Goal: Information Seeking & Learning: Understand process/instructions

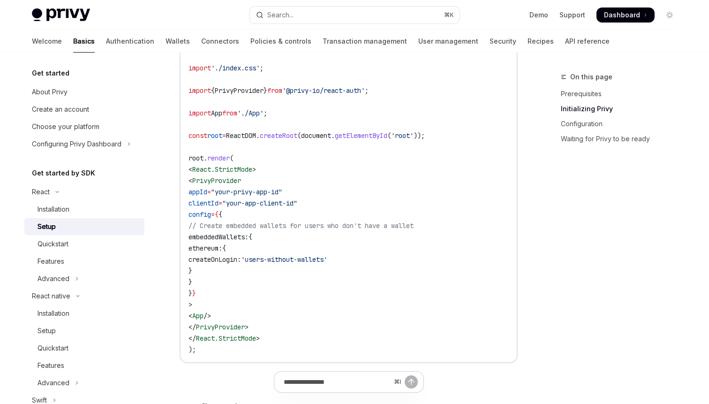
scroll to position [15, 0]
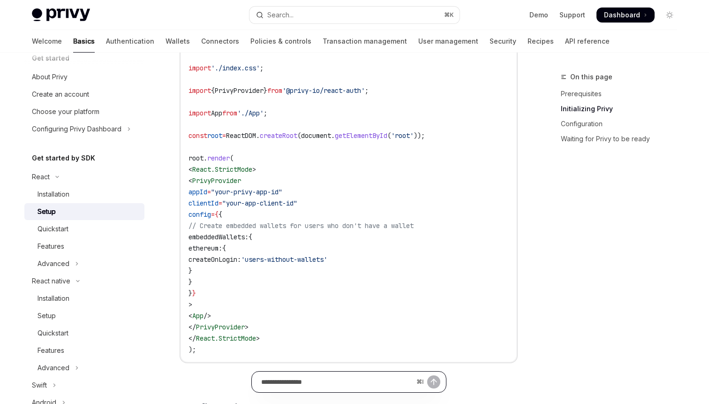
click at [318, 386] on input "Ask a question..." at bounding box center [336, 381] width 151 height 21
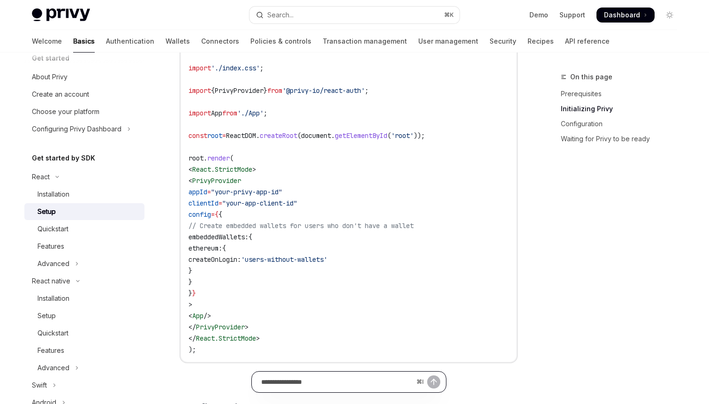
click at [374, 383] on input "Ask a question..." at bounding box center [336, 381] width 151 height 21
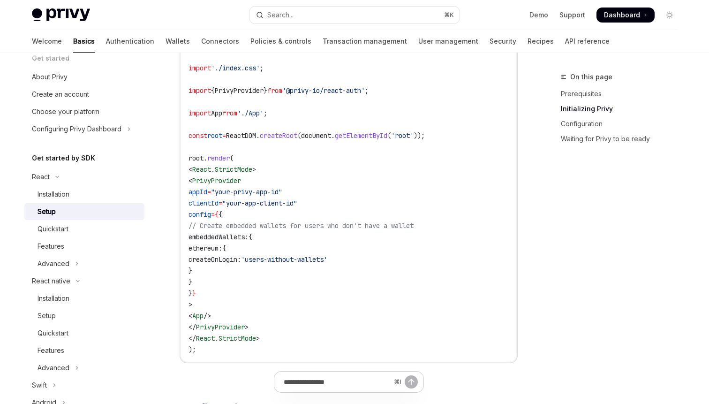
click at [508, 327] on code "import React from 'react' ; import ReactDOM from 'react-dom/client' ; import '.…" at bounding box center [348, 192] width 320 height 326
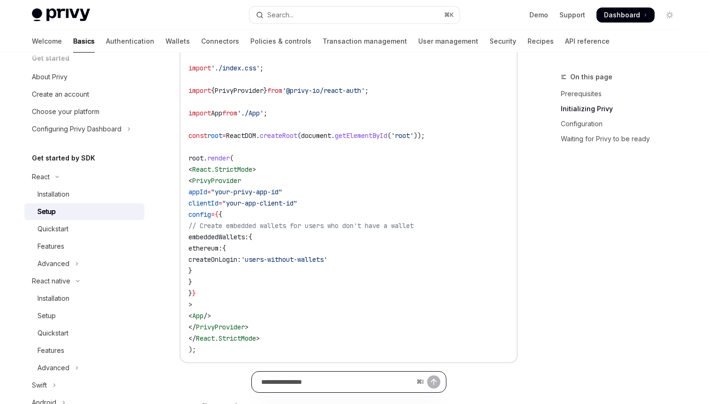
click at [302, 386] on input "Ask a question..." at bounding box center [336, 381] width 151 height 21
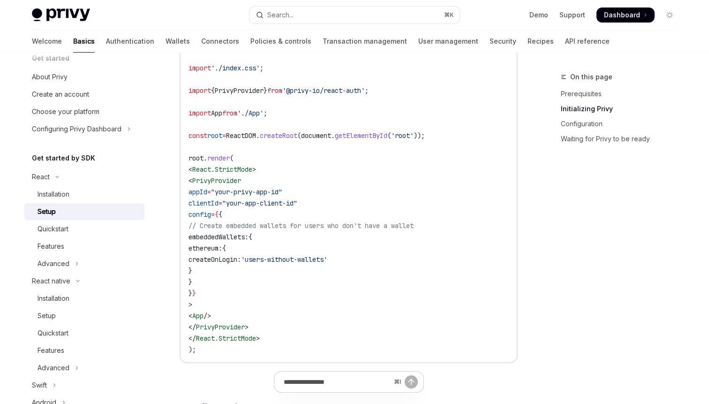
click at [594, 267] on div "On this page Prerequisites Initializing Privy Configuration Waiting for Privy t…" at bounding box center [613, 237] width 143 height 332
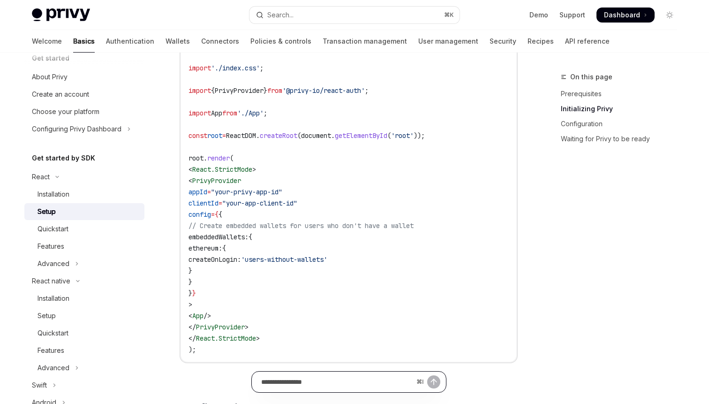
click at [314, 387] on input "Ask a question..." at bounding box center [336, 381] width 151 height 21
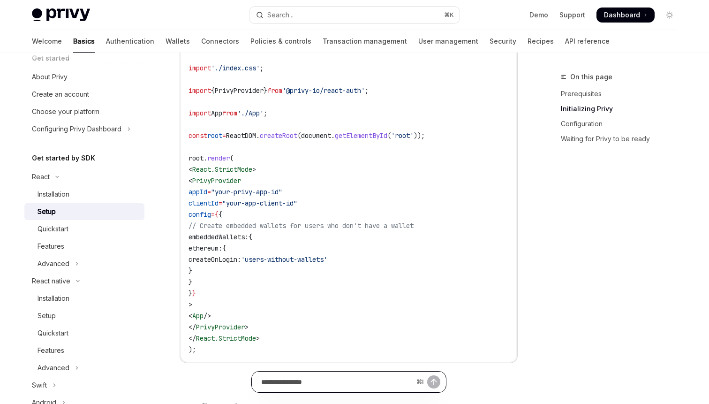
click at [347, 378] on input "Ask a question..." at bounding box center [336, 381] width 151 height 21
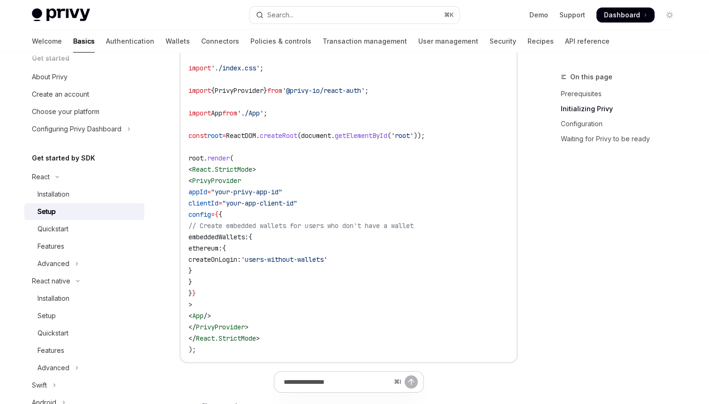
click at [583, 283] on div "On this page Prerequisites Initializing Privy Configuration Waiting for Privy t…" at bounding box center [613, 237] width 143 height 332
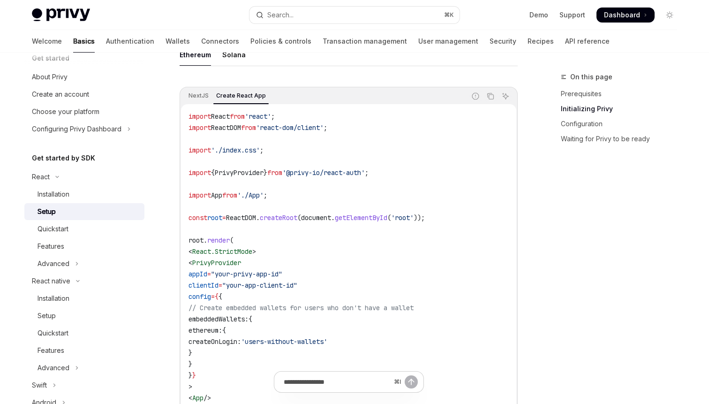
scroll to position [292, 0]
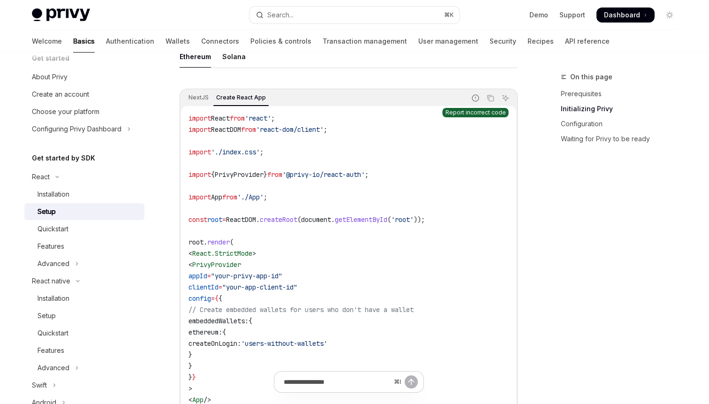
click at [477, 99] on icon "Report incorrect code" at bounding box center [476, 98] width 8 height 8
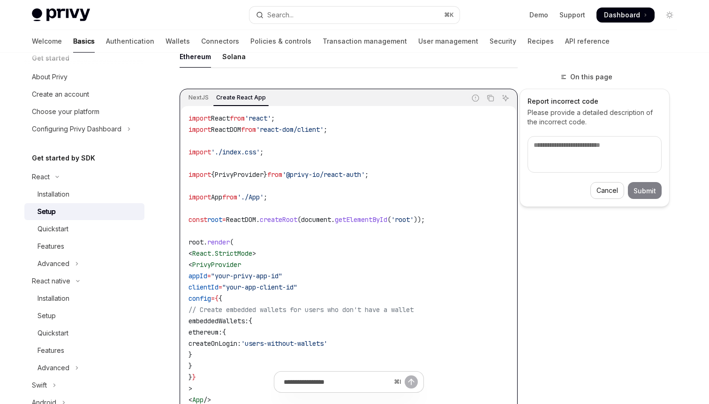
click at [605, 191] on button "Cancel" at bounding box center [607, 190] width 34 height 17
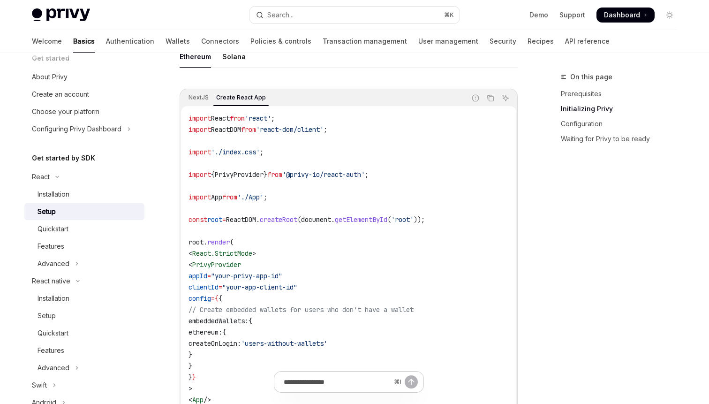
click at [580, 228] on div "On this page Prerequisites Initializing Privy Configuration Waiting for Privy t…" at bounding box center [613, 237] width 143 height 332
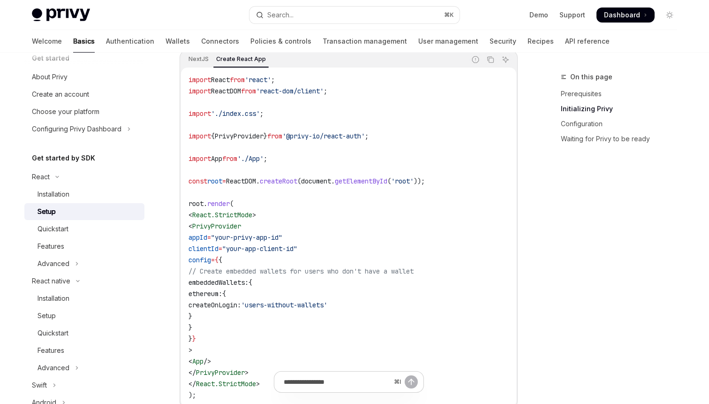
scroll to position [331, 0]
click at [365, 133] on span "'@privy-io/react-auth'" at bounding box center [323, 135] width 83 height 8
copy code "import { PrivyProvider } from '@privy-io/react-auth' ;"
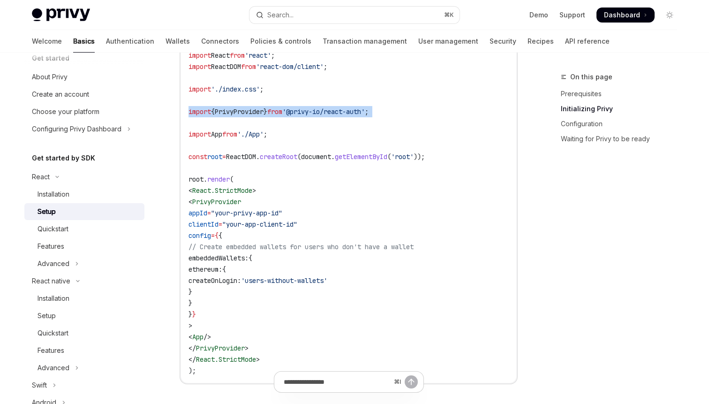
scroll to position [360, 0]
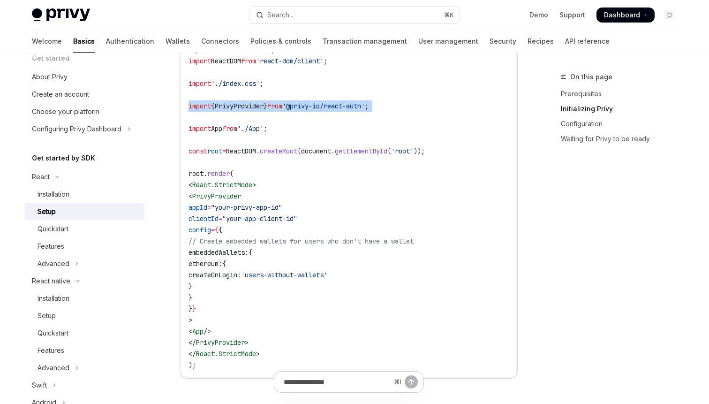
drag, startPoint x: 205, startPoint y: 195, endPoint x: 231, endPoint y: 319, distance: 126.8
click at [231, 319] on code "import React from 'react' ; import ReactDOM from 'react-dom/client' ; import '.…" at bounding box center [348, 207] width 320 height 326
drag, startPoint x: 272, startPoint y: 339, endPoint x: 205, endPoint y: 195, distance: 158.5
click at [205, 195] on code "import React from 'react' ; import ReactDOM from 'react-dom/client' ; import '.…" at bounding box center [348, 207] width 320 height 326
copy code "< PrivyProvider appId = "your-privy-app-id" clientId = "your-app-client-id" con…"
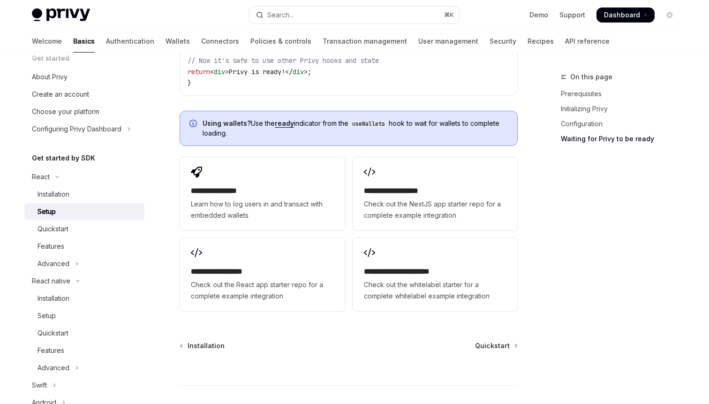
scroll to position [1252, 0]
click at [112, 229] on div "Quickstart" at bounding box center [88, 228] width 101 height 11
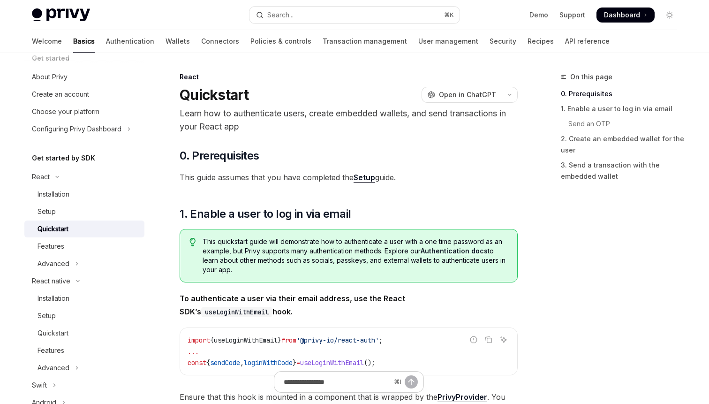
click at [368, 176] on link "Setup" at bounding box center [364, 178] width 22 height 10
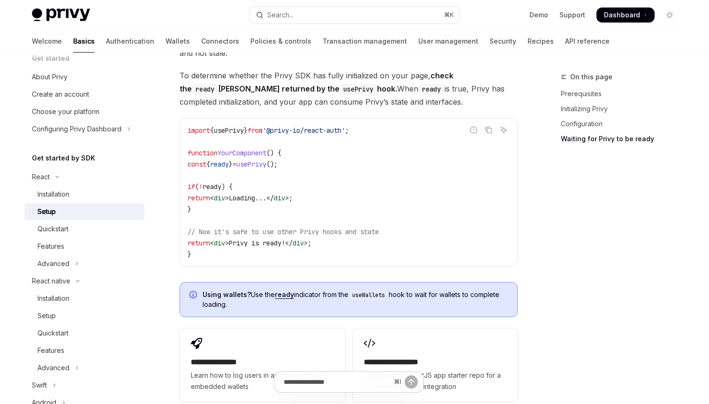
scroll to position [1081, 0]
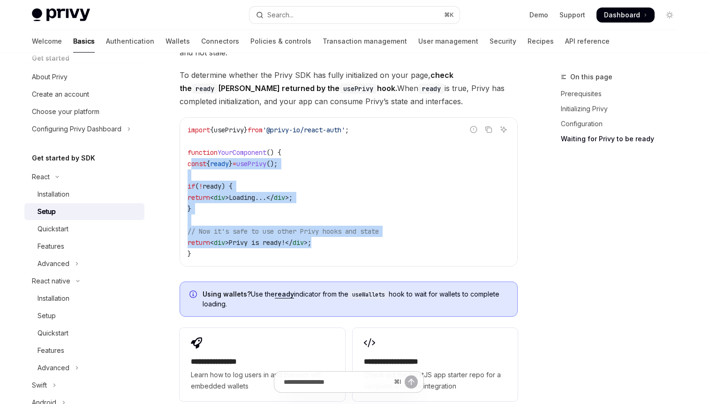
drag, startPoint x: 341, startPoint y: 229, endPoint x: 194, endPoint y: 149, distance: 168.2
click at [194, 149] on code "import { usePrivy } from '@privy-io/react-auth' ; function YourComponent () { c…" at bounding box center [349, 191] width 322 height 135
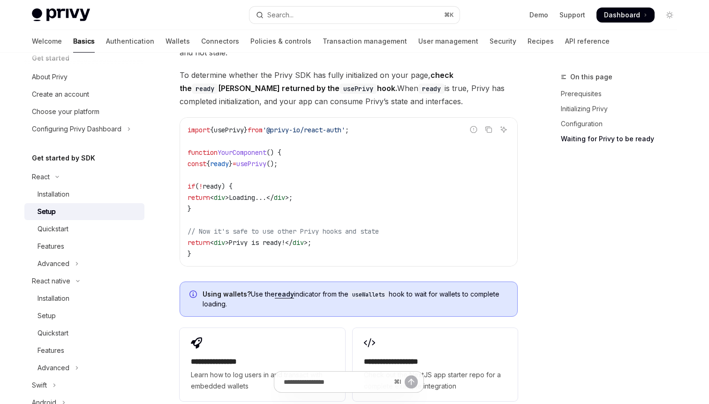
click at [221, 182] on span "ready" at bounding box center [212, 186] width 19 height 8
drag, startPoint x: 302, startPoint y: 150, endPoint x: 195, endPoint y: 153, distance: 106.9
click at [195, 153] on code "import { usePrivy } from '@privy-io/react-auth' ; function YourComponent () { c…" at bounding box center [349, 191] width 322 height 135
copy span "const { ready } = usePrivy ();"
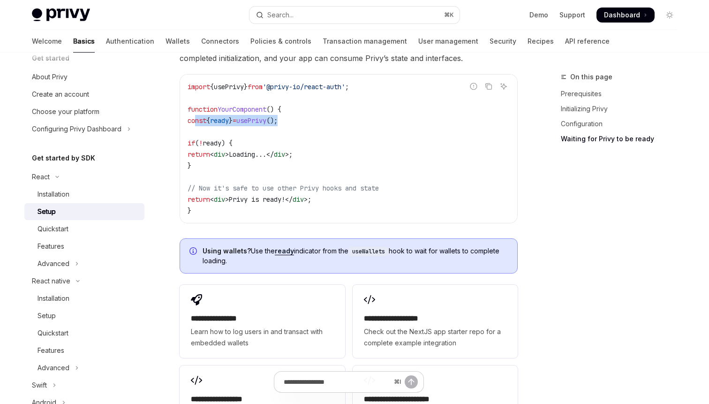
scroll to position [1127, 0]
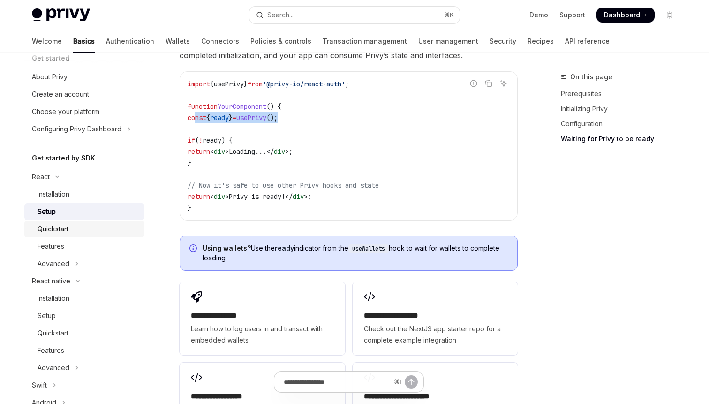
click at [88, 230] on div "Quickstart" at bounding box center [88, 228] width 101 height 11
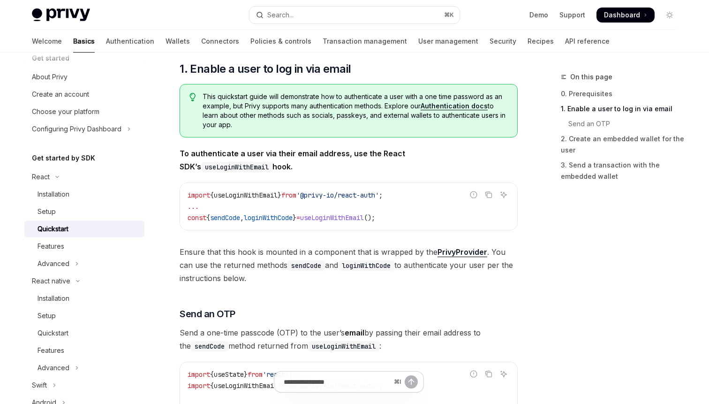
scroll to position [149, 0]
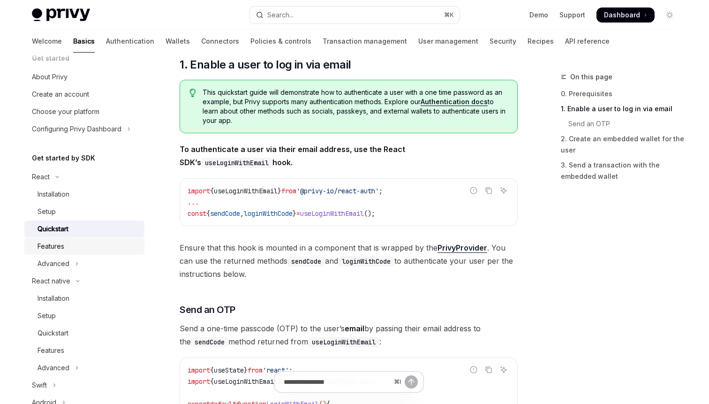
click at [105, 250] on div "Features" at bounding box center [88, 245] width 101 height 11
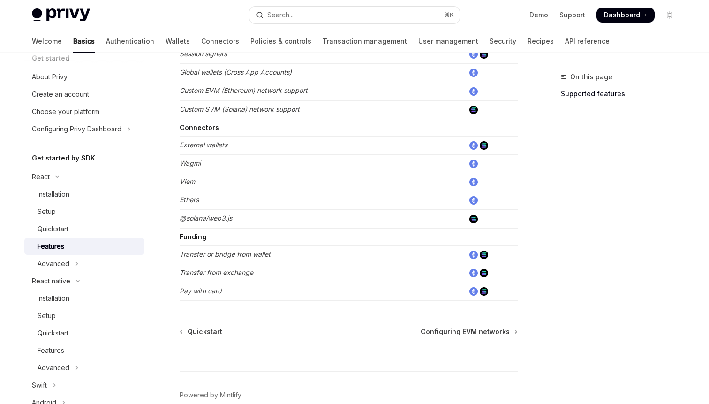
scroll to position [606, 0]
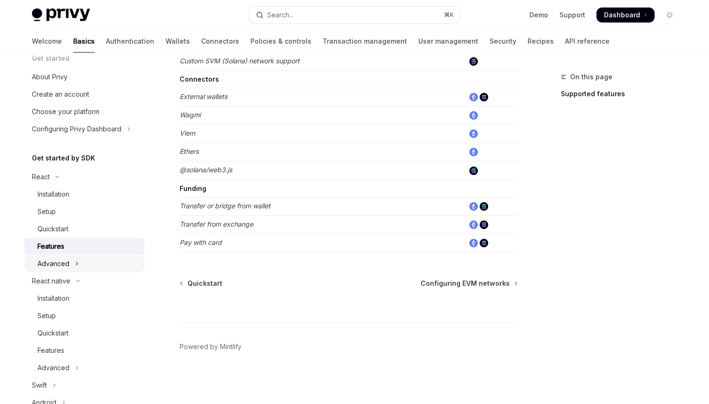
click at [107, 262] on button "Advanced" at bounding box center [84, 263] width 120 height 17
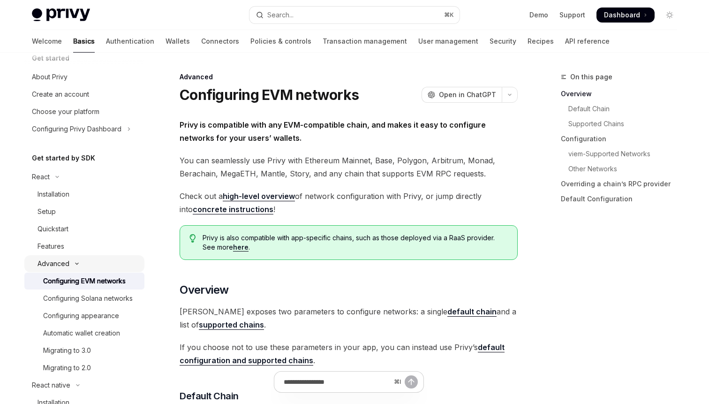
click at [105, 261] on button "Advanced" at bounding box center [84, 263] width 120 height 17
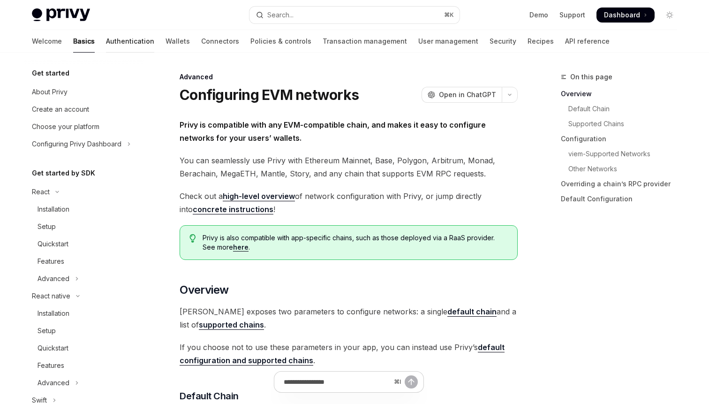
click at [106, 38] on link "Authentication" at bounding box center [130, 41] width 48 height 23
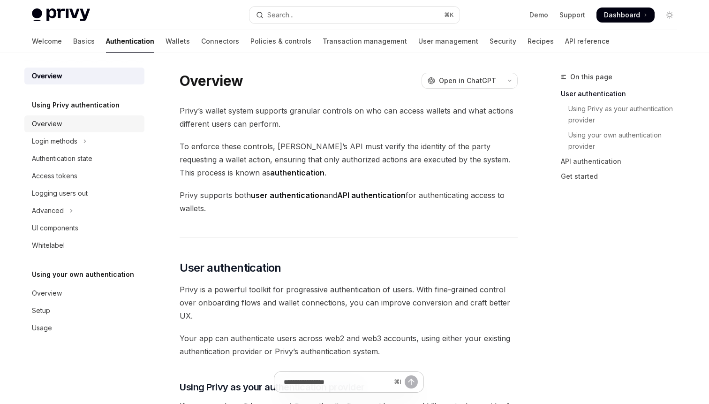
click at [120, 128] on div "Overview" at bounding box center [85, 123] width 107 height 11
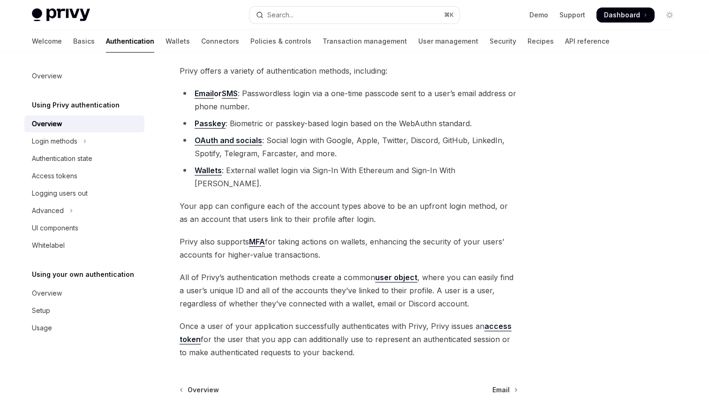
scroll to position [164, 0]
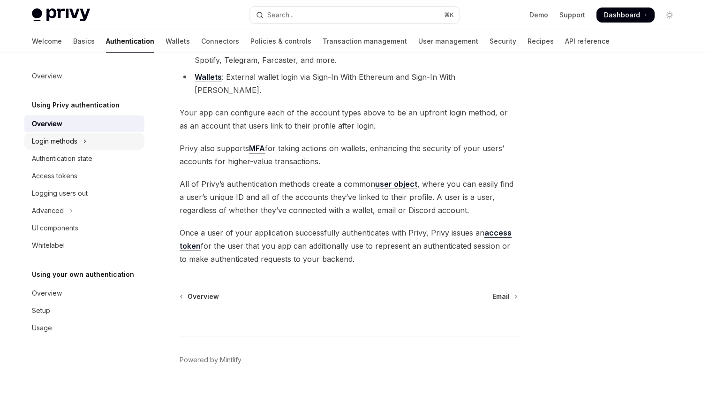
click at [101, 145] on button "Login methods" at bounding box center [84, 141] width 120 height 17
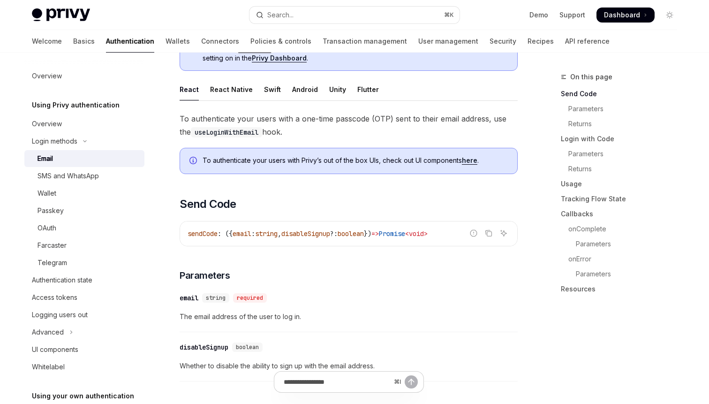
scroll to position [165, 0]
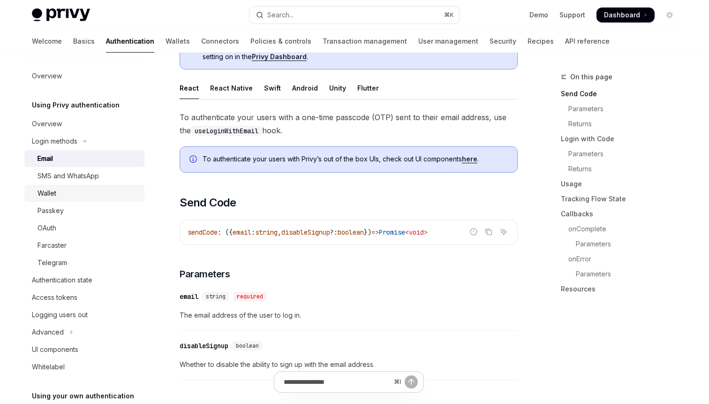
click at [92, 194] on div "Wallet" at bounding box center [88, 193] width 101 height 11
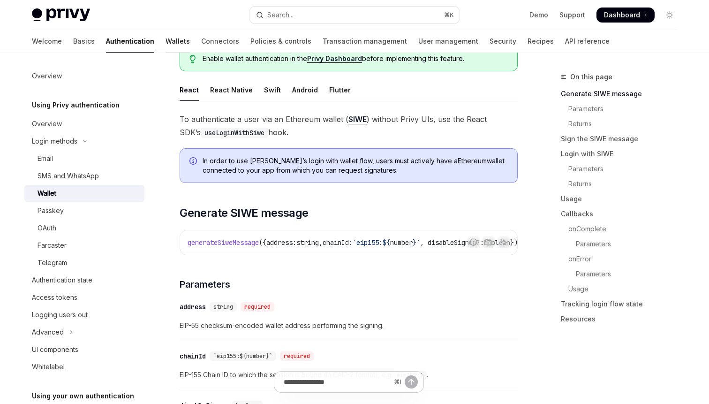
click at [165, 38] on link "Wallets" at bounding box center [177, 41] width 24 height 23
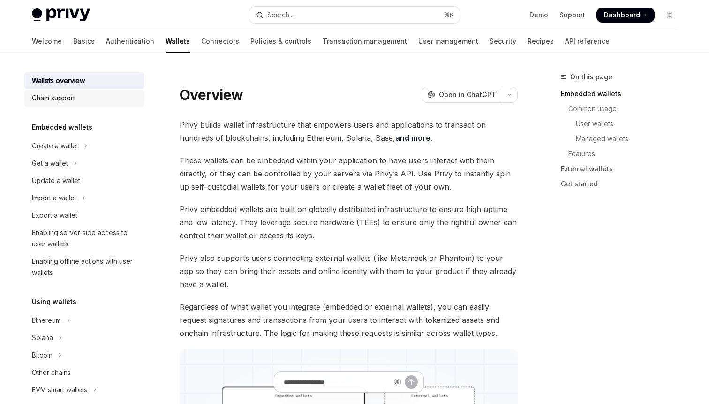
click at [113, 96] on div "Chain support" at bounding box center [85, 97] width 107 height 11
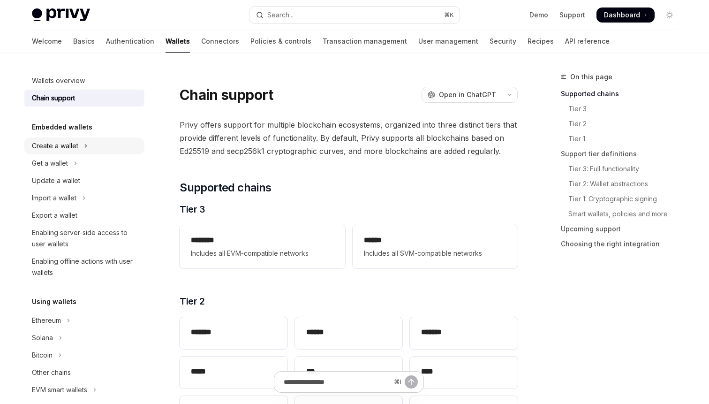
click at [96, 149] on button "Create a wallet" at bounding box center [84, 145] width 120 height 17
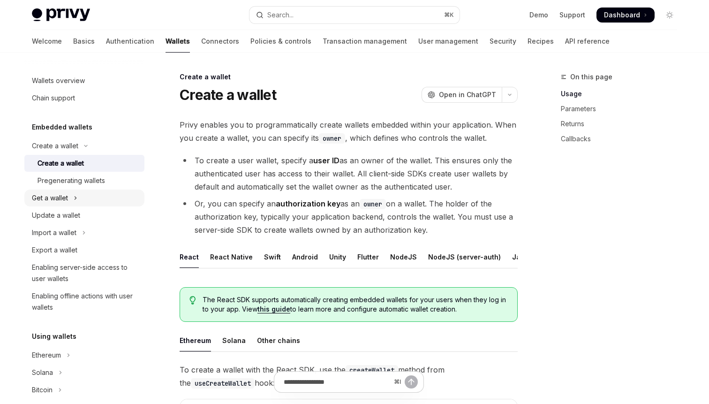
click at [96, 203] on button "Get a wallet" at bounding box center [84, 197] width 120 height 17
type textarea "*"
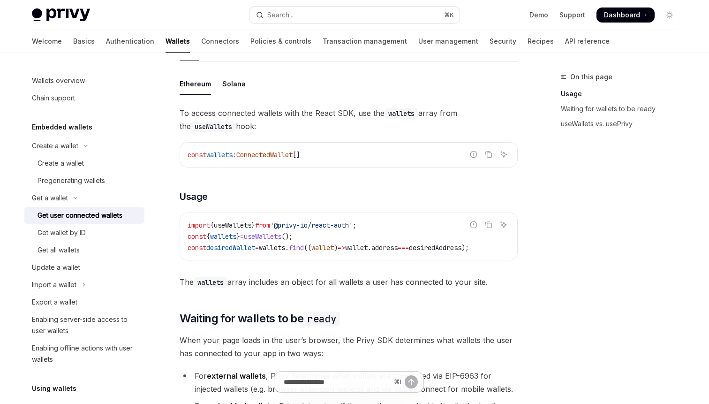
scroll to position [294, 0]
